Goal: Transaction & Acquisition: Purchase product/service

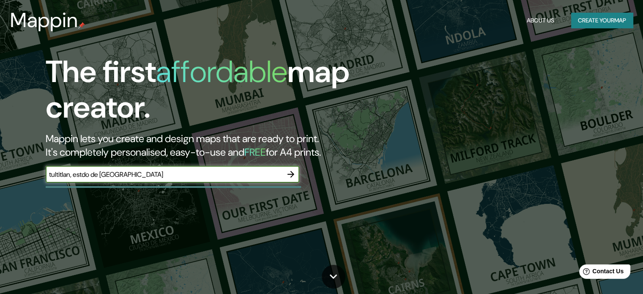
click at [88, 175] on input "tultitlan, estdo de mexico" at bounding box center [164, 174] width 237 height 10
click at [87, 176] on input "tultitlan, estdo de mexico" at bounding box center [164, 174] width 237 height 10
type input "tultitlan, estado de mexico"
click at [292, 176] on icon "button" at bounding box center [291, 174] width 10 height 10
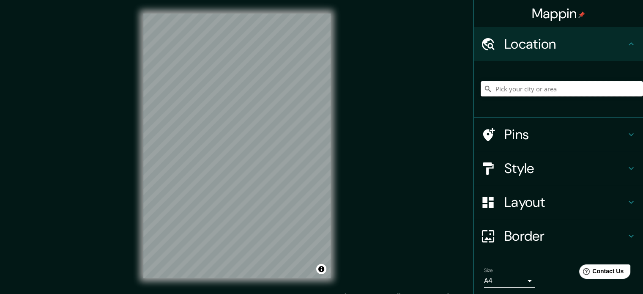
click at [518, 90] on input "Pick your city or area" at bounding box center [561, 88] width 162 height 15
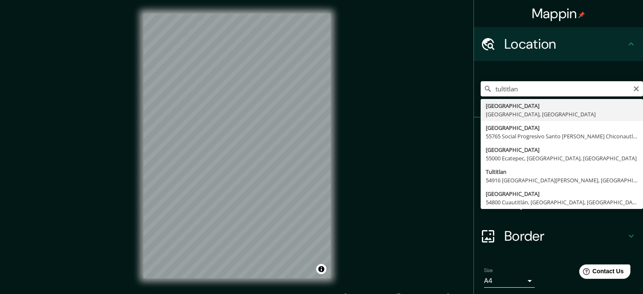
type input "Tultitlán, Estado de México, México"
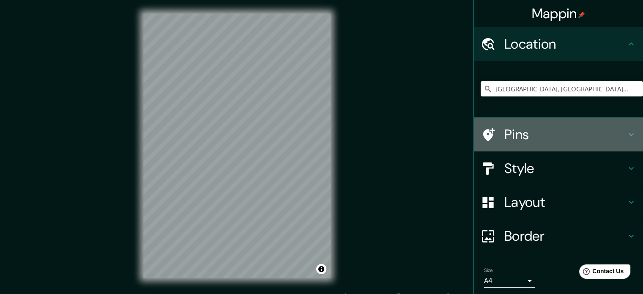
click at [508, 132] on h4 "Pins" at bounding box center [565, 134] width 122 height 17
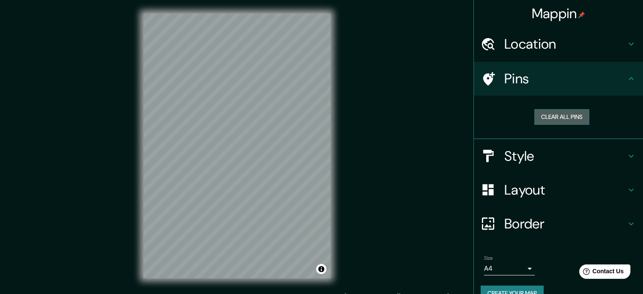
click at [553, 119] on button "Clear all pins" at bounding box center [561, 117] width 55 height 16
click at [565, 116] on button "Clear all pins" at bounding box center [561, 117] width 55 height 16
drag, startPoint x: 267, startPoint y: 148, endPoint x: 264, endPoint y: 144, distance: 5.7
click at [264, 144] on div at bounding box center [264, 144] width 7 height 7
drag, startPoint x: 260, startPoint y: 162, endPoint x: 256, endPoint y: 150, distance: 12.2
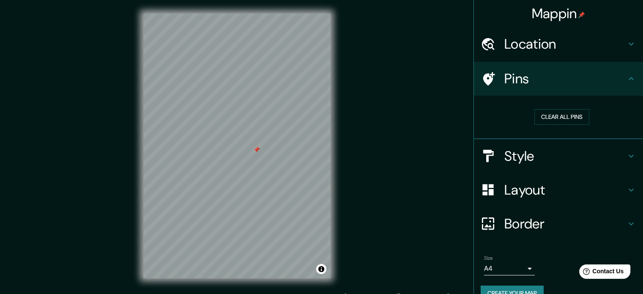
click at [256, 150] on div at bounding box center [256, 149] width 7 height 7
drag, startPoint x: 255, startPoint y: 150, endPoint x: 296, endPoint y: 161, distance: 42.4
click at [298, 162] on div at bounding box center [299, 163] width 7 height 7
drag, startPoint x: 297, startPoint y: 163, endPoint x: 439, endPoint y: 189, distance: 143.5
click at [438, 191] on div "Mappin Location Tultitlán, Estado de México, México Pins Clear all pins Style L…" at bounding box center [321, 152] width 643 height 305
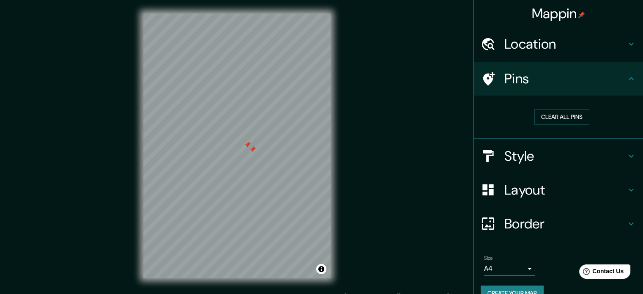
drag, startPoint x: 275, startPoint y: 156, endPoint x: 249, endPoint y: 147, distance: 27.1
click at [249, 147] on div at bounding box center [247, 144] width 7 height 7
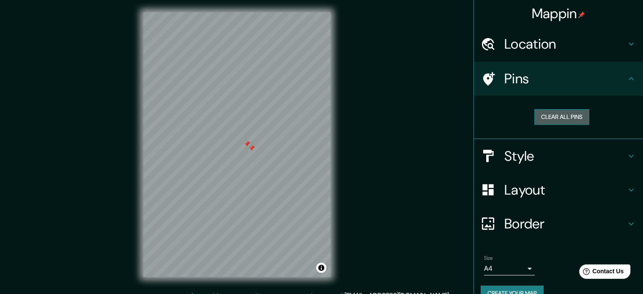
click at [547, 117] on button "Clear all pins" at bounding box center [561, 117] width 55 height 16
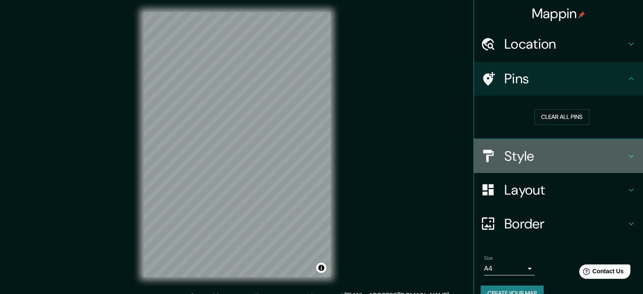
click at [505, 158] on h4 "Style" at bounding box center [565, 155] width 122 height 17
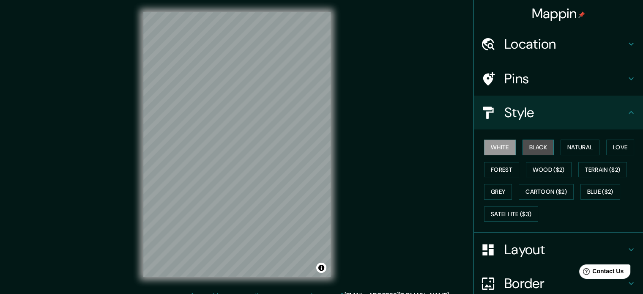
click at [542, 143] on button "Black" at bounding box center [538, 147] width 32 height 16
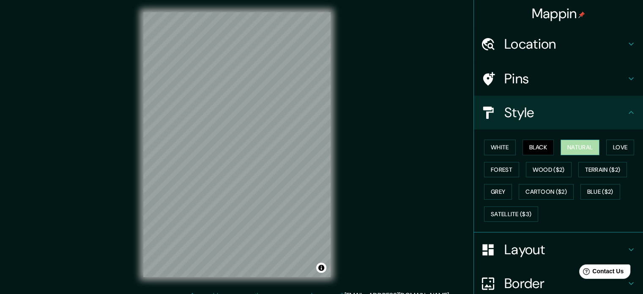
click at [575, 144] on button "Natural" at bounding box center [579, 147] width 39 height 16
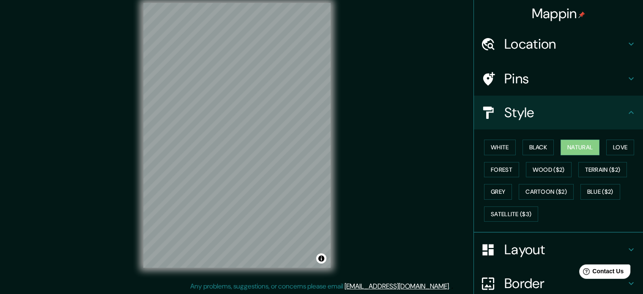
scroll to position [11, 0]
click at [614, 145] on button "Love" at bounding box center [620, 147] width 28 height 16
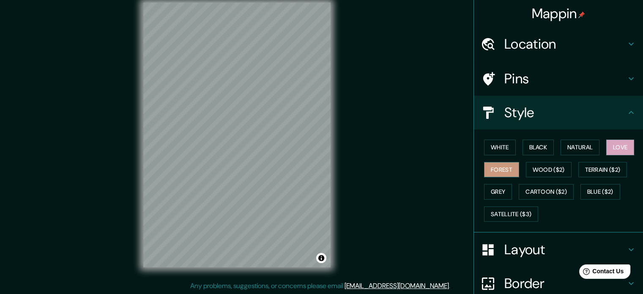
click at [500, 169] on button "Forest" at bounding box center [501, 170] width 35 height 16
click at [539, 170] on button "Wood ($2)" at bounding box center [549, 170] width 46 height 16
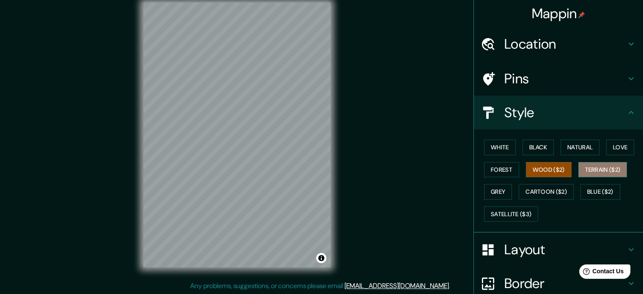
click at [588, 173] on button "Terrain ($2)" at bounding box center [602, 170] width 49 height 16
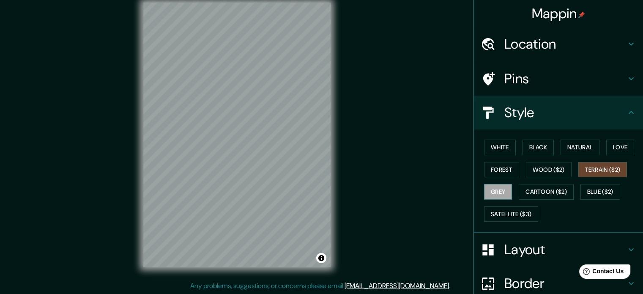
click at [497, 189] on button "Grey" at bounding box center [498, 192] width 28 height 16
click at [547, 172] on button "Wood ($2)" at bounding box center [549, 170] width 46 height 16
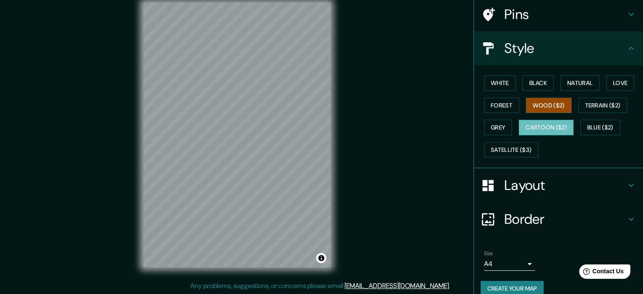
scroll to position [33, 0]
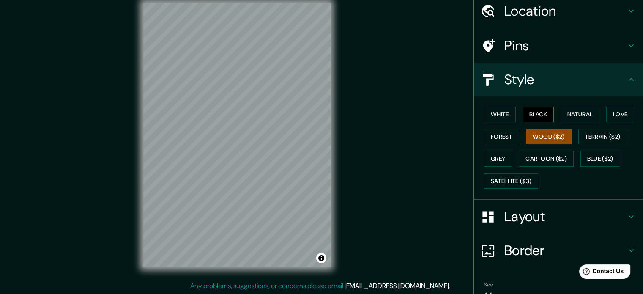
click at [526, 118] on button "Black" at bounding box center [538, 114] width 32 height 16
click at [576, 117] on button "Natural" at bounding box center [579, 114] width 39 height 16
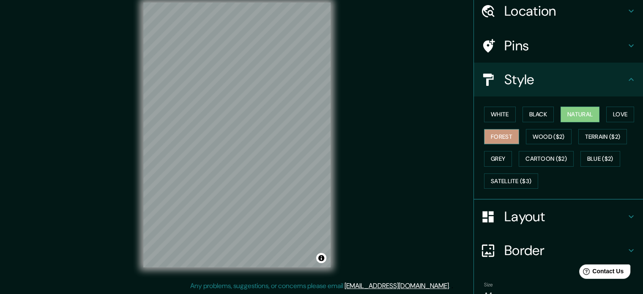
click at [504, 132] on button "Forest" at bounding box center [501, 137] width 35 height 16
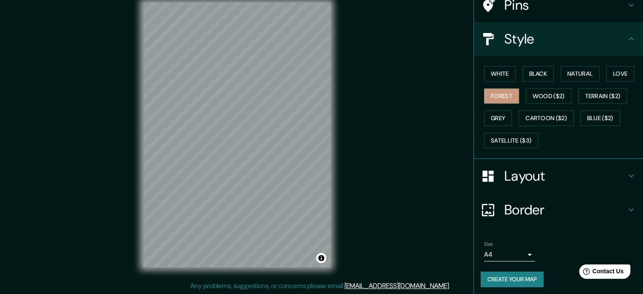
scroll to position [75, 0]
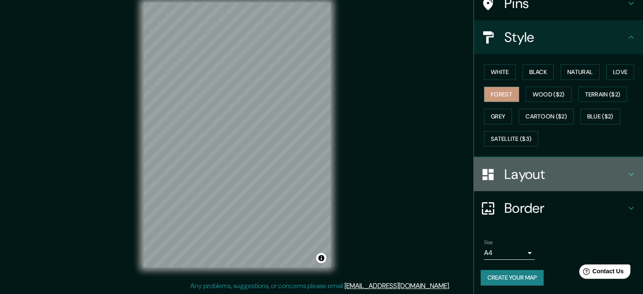
click at [521, 172] on h4 "Layout" at bounding box center [565, 174] width 122 height 17
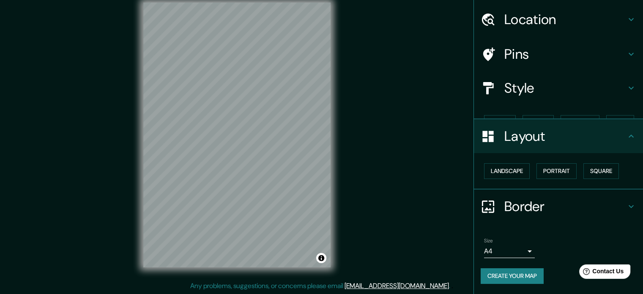
scroll to position [9, 0]
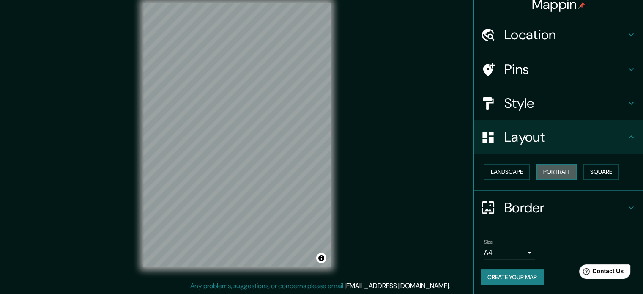
click at [552, 172] on button "Portrait" at bounding box center [556, 172] width 40 height 16
click at [590, 170] on button "Square" at bounding box center [600, 172] width 35 height 16
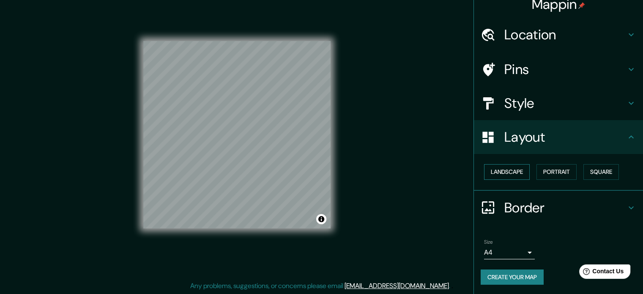
click at [510, 175] on button "Landscape" at bounding box center [507, 172] width 46 height 16
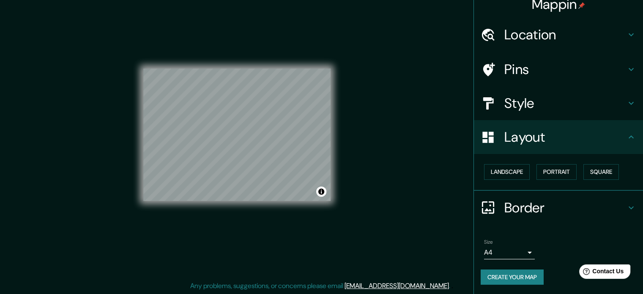
click at [523, 38] on h4 "Location" at bounding box center [565, 34] width 122 height 17
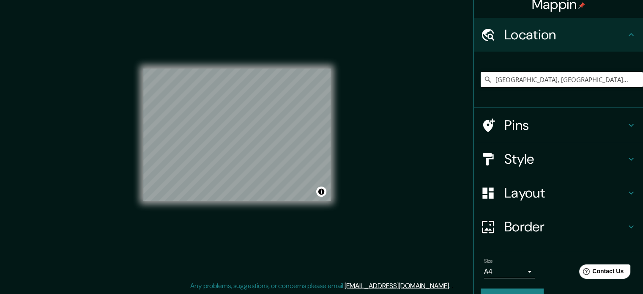
click at [524, 122] on h4 "Pins" at bounding box center [565, 125] width 122 height 17
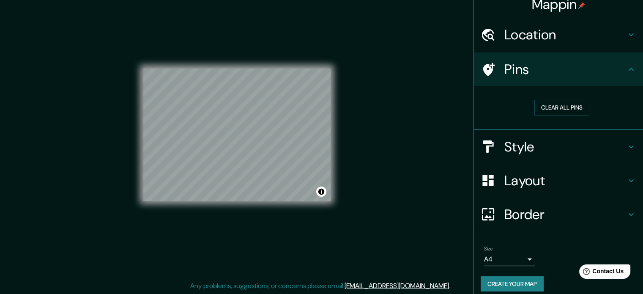
click at [526, 141] on h4 "Style" at bounding box center [565, 146] width 122 height 17
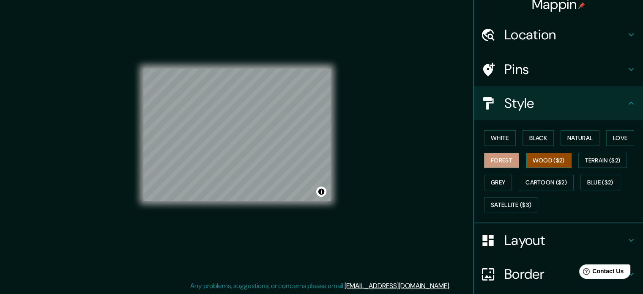
click at [537, 164] on button "Wood ($2)" at bounding box center [549, 161] width 46 height 16
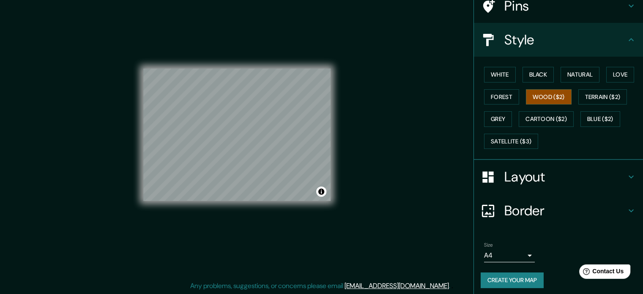
scroll to position [75, 0]
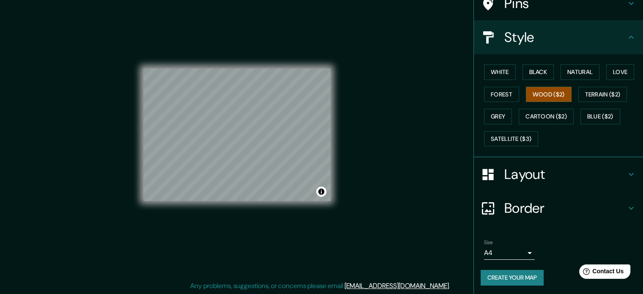
click at [517, 272] on button "Create your map" at bounding box center [511, 278] width 63 height 16
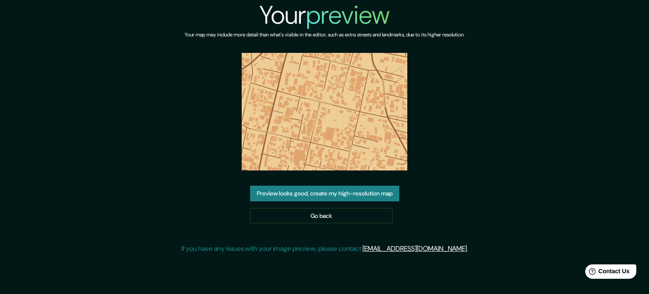
click at [320, 195] on button "Preview looks good, create my high-resolution map" at bounding box center [324, 193] width 149 height 16
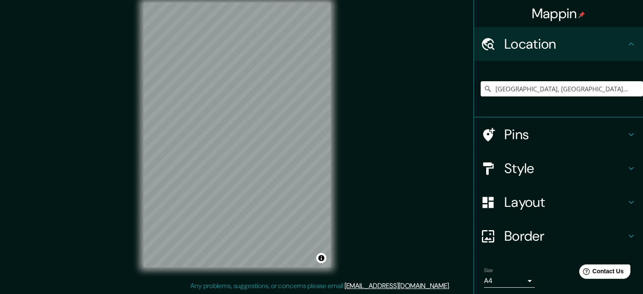
click at [483, 88] on icon at bounding box center [487, 88] width 8 height 8
click at [521, 86] on input "Tultitlán, Estado de México, México" at bounding box center [561, 88] width 162 height 15
click at [591, 87] on input "Tultitlán, Estado de México, México" at bounding box center [561, 88] width 162 height 15
click at [432, 116] on div "Mappin Location Tultitlán, Estado de México, México Pins Style Layout Border Ch…" at bounding box center [321, 141] width 643 height 305
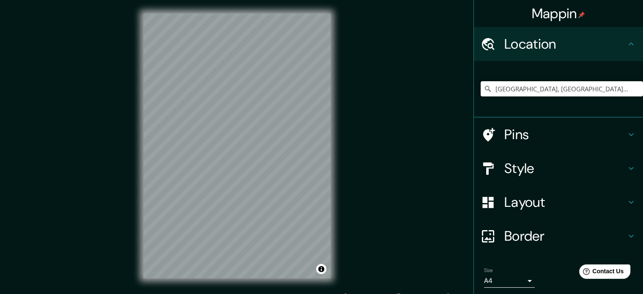
drag, startPoint x: 600, startPoint y: 89, endPoint x: 390, endPoint y: 115, distance: 211.6
click at [391, 116] on div "Mappin Location Tultitlán, Estado de México, México Pins Style Layout Border Ch…" at bounding box center [321, 152] width 643 height 305
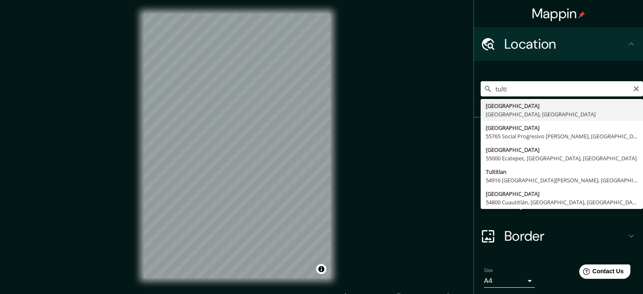
type input "Tultitlán, Estado de México, México"
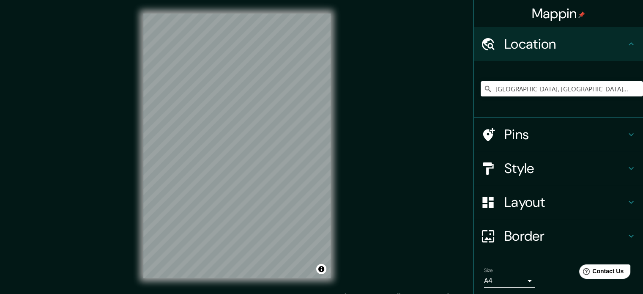
click at [512, 164] on h4 "Style" at bounding box center [565, 168] width 122 height 17
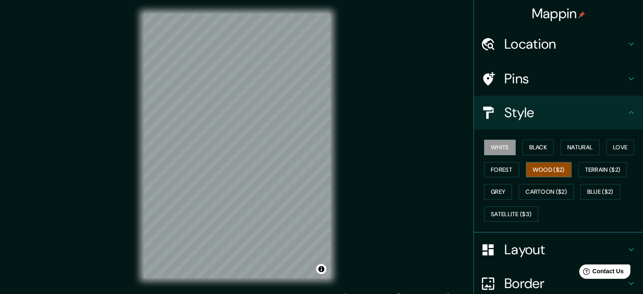
click at [560, 170] on button "Wood ($2)" at bounding box center [549, 170] width 46 height 16
